Goal: Obtain resource: Obtain resource

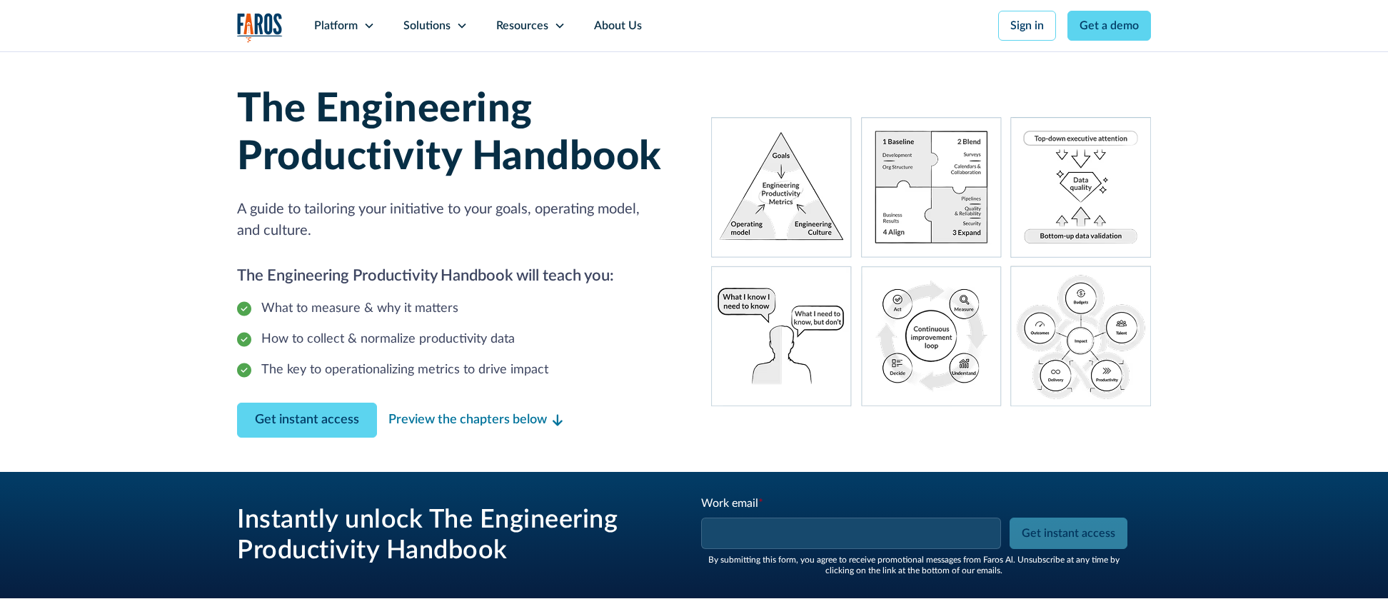
click at [875, 540] on input "Work email *" at bounding box center [851, 533] width 300 height 31
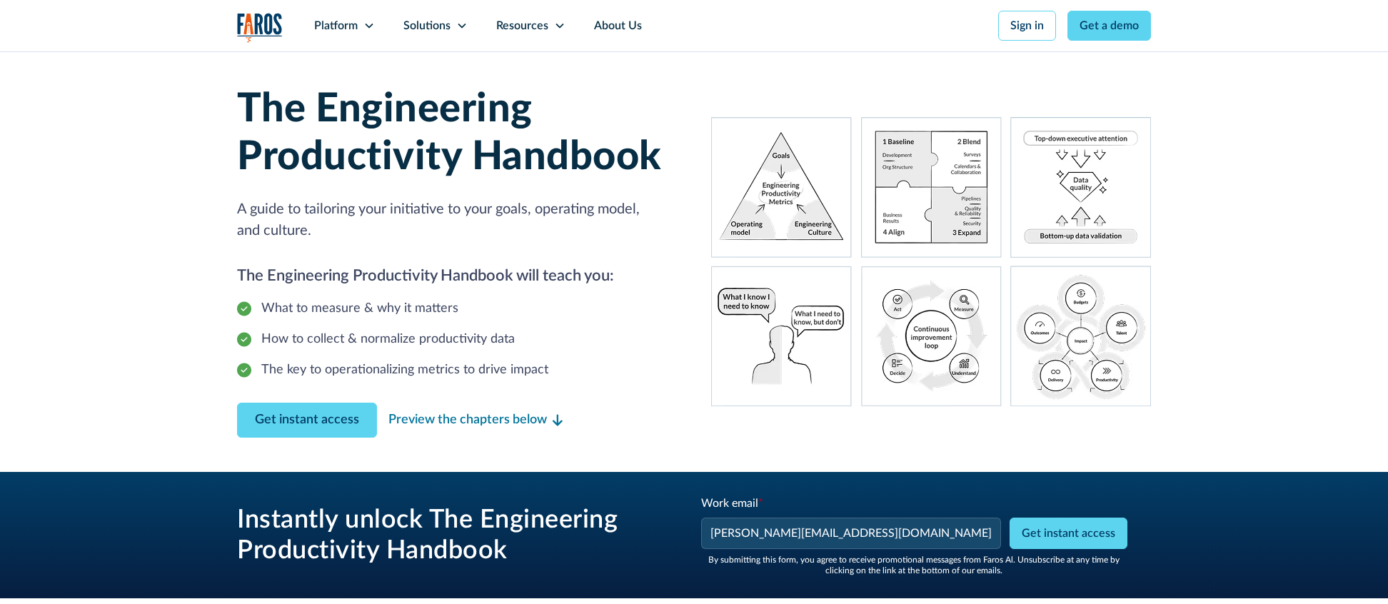
type input "[PERSON_NAME][EMAIL_ADDRESS][DOMAIN_NAME]"
click at [654, 473] on div "Instantly unlock The Engineering Productivity Handbook Work email * [PERSON_NAM…" at bounding box center [694, 535] width 914 height 126
click at [1273, 506] on div "Instantly unlock The Engineering Productivity Handbook Work email * [PERSON_NAM…" at bounding box center [694, 535] width 1388 height 126
click at [1114, 537] on input "Get instant access" at bounding box center [1068, 533] width 118 height 31
type input "Get instant access"
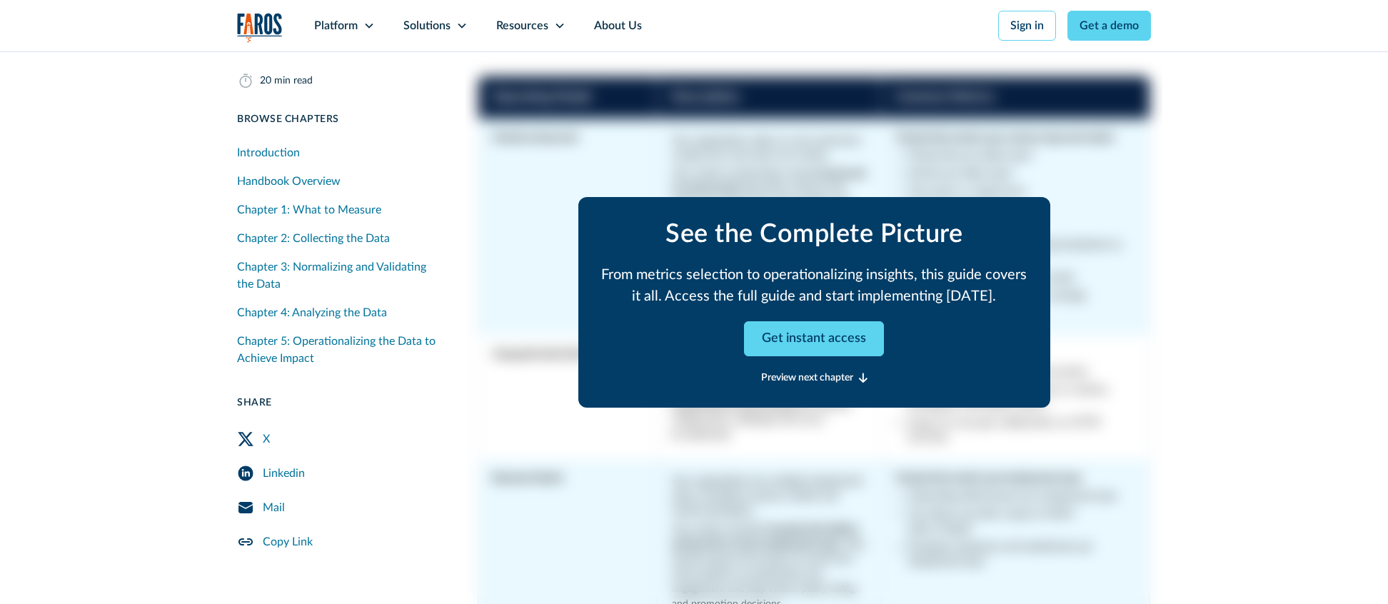
scroll to position [5231, 0]
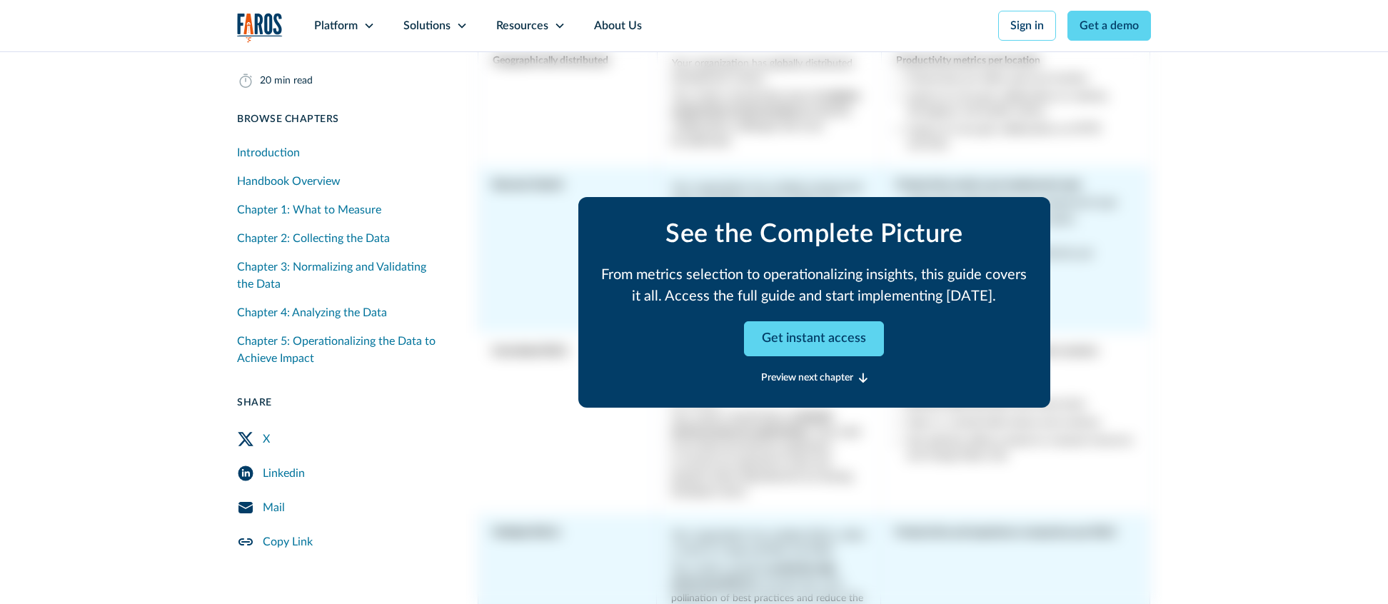
drag, startPoint x: 804, startPoint y: 323, endPoint x: 866, endPoint y: 368, distance: 76.5
click at [804, 323] on link "Get instant access" at bounding box center [814, 338] width 140 height 35
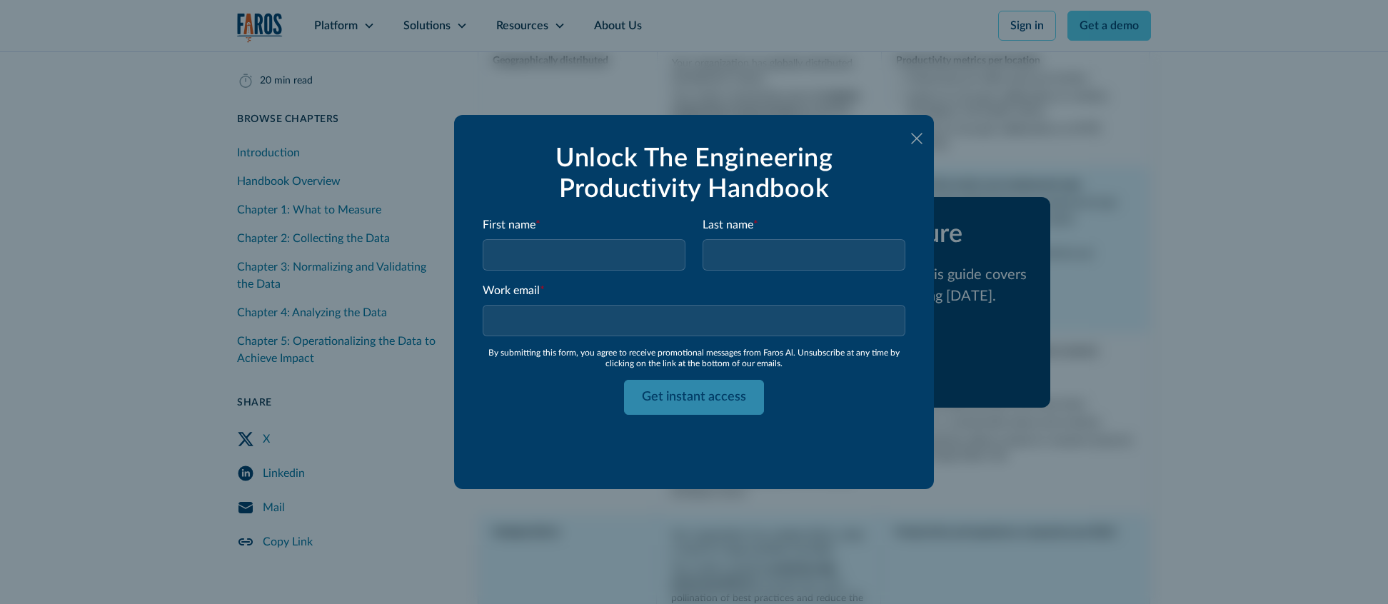
click at [587, 261] on input "First name *" at bounding box center [584, 254] width 203 height 31
